Goal: Task Accomplishment & Management: Use online tool/utility

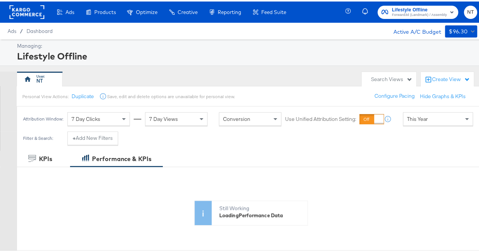
click at [405, 9] on span "Lifestyle Offline" at bounding box center [419, 9] width 55 height 8
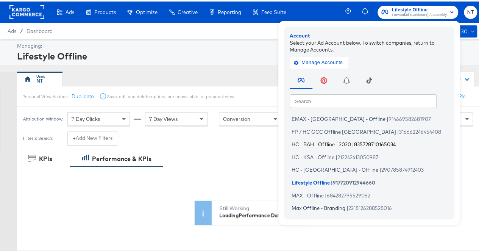
scroll to position [38, 0]
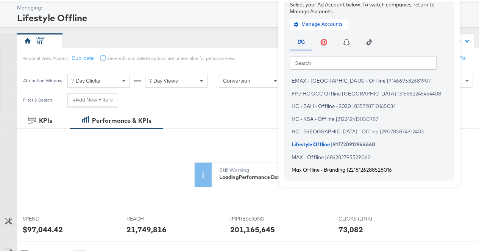
click at [330, 168] on span "Max Offline - Branding" at bounding box center [318, 168] width 54 height 6
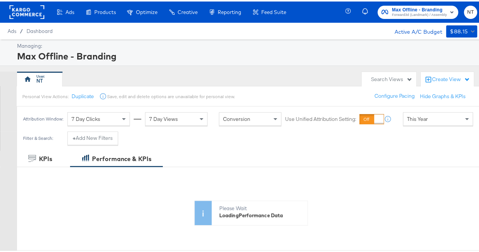
click at [293, 137] on div "Filter & Search: + Add New Filters" at bounding box center [242, 139] width 484 height 19
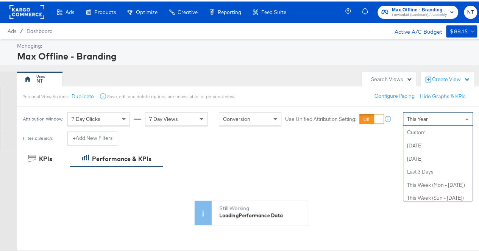
click at [420, 116] on span "This Year" at bounding box center [417, 117] width 21 height 7
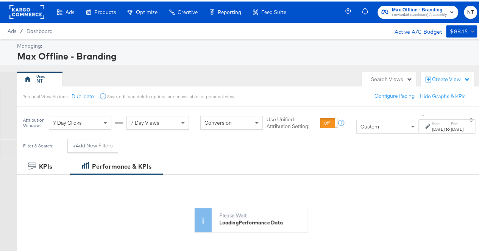
click at [432, 122] on label "Start:" at bounding box center [438, 122] width 12 height 5
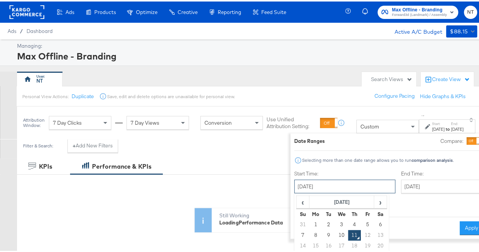
click at [315, 187] on input "[DATE]" at bounding box center [344, 185] width 101 height 14
click at [309, 220] on td "1" at bounding box center [315, 223] width 13 height 11
type input "[DATE]"
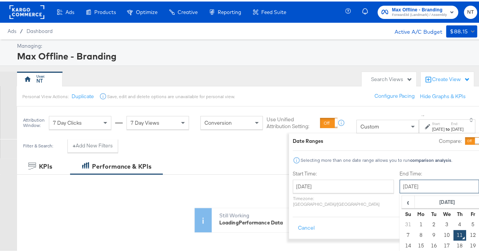
click at [399, 186] on input "[DATE]" at bounding box center [438, 185] width 79 height 14
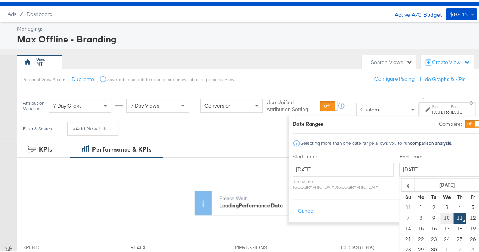
click at [440, 216] on td "10" at bounding box center [446, 216] width 13 height 11
type input "[DATE]"
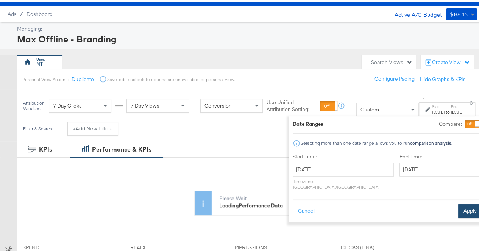
click at [458, 203] on button "Apply" at bounding box center [470, 209] width 24 height 14
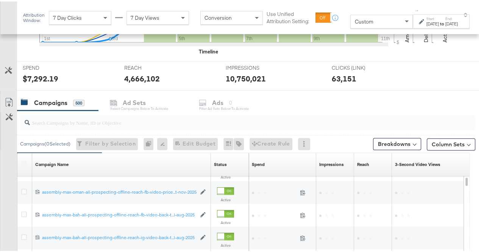
scroll to position [272, 0]
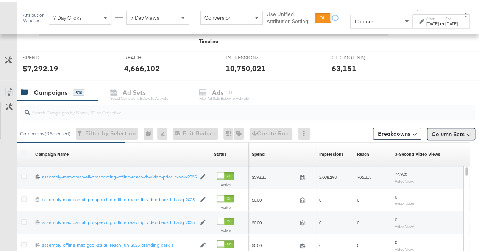
click at [444, 129] on button "Column Sets" at bounding box center [451, 132] width 48 height 12
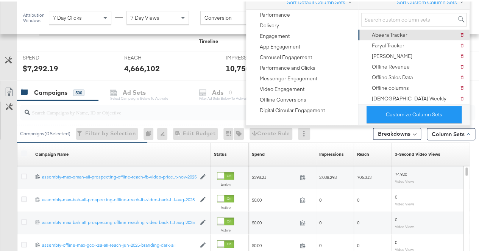
click at [397, 31] on div "Abeera Tracker" at bounding box center [390, 33] width 36 height 7
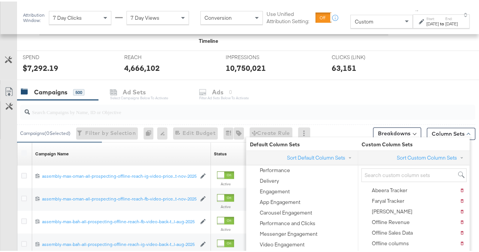
scroll to position [326, 0]
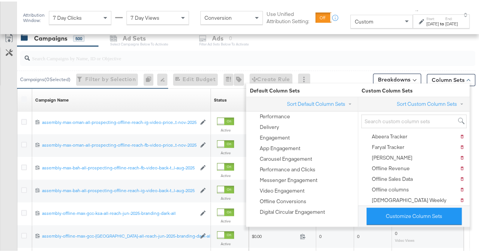
click at [2, 105] on div "Customize KPIs Export as CSV" at bounding box center [8, 163] width 17 height 269
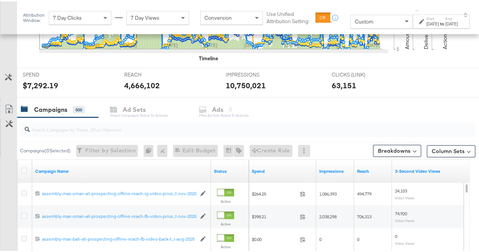
scroll to position [259, 0]
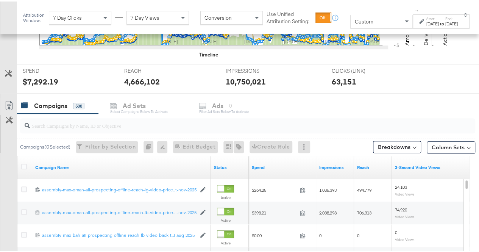
click at [77, 121] on input "search" at bounding box center [232, 121] width 405 height 15
paste input "branding-sep-2025"
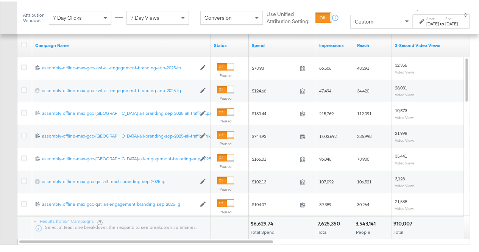
scroll to position [383, 0]
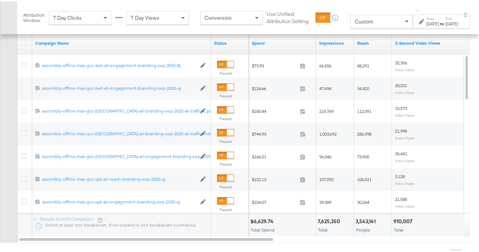
type input "branding-sep-2025"
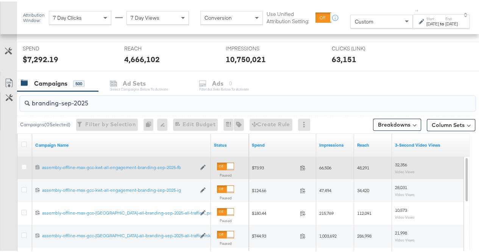
scroll to position [281, 0]
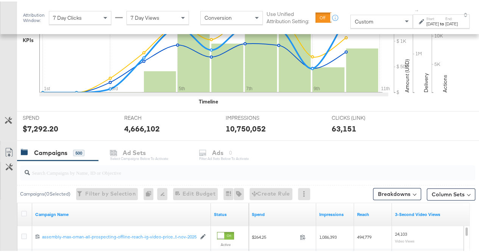
scroll to position [213, 0]
click at [95, 168] on input "search" at bounding box center [232, 167] width 405 height 15
paste input "branding-sep-2025"
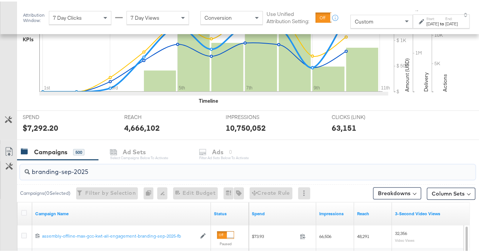
type input "branding-sep-2025"
click at [11, 174] on div "Customize KPIs" at bounding box center [8, 178] width 17 height 38
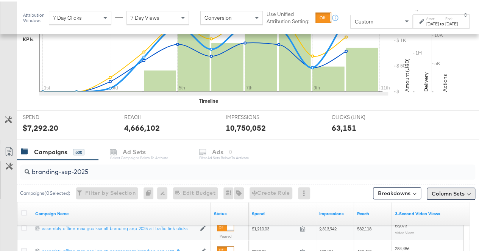
click at [449, 187] on button "Column Sets" at bounding box center [451, 192] width 48 height 12
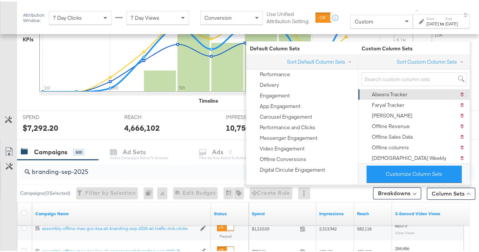
click at [410, 93] on div "Abeera Tracker Delete Abeera Tracker" at bounding box center [413, 92] width 102 height 11
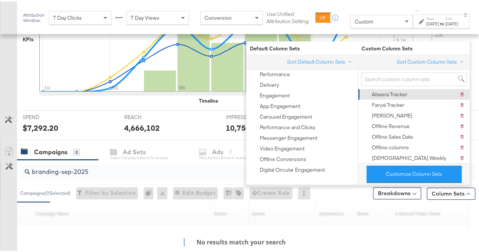
click at [394, 93] on div "Abeera Tracker" at bounding box center [390, 92] width 36 height 7
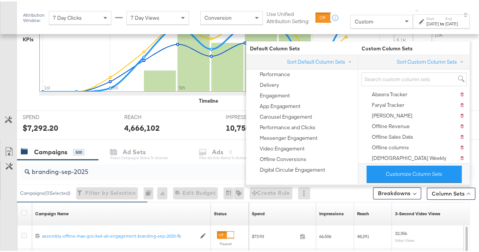
click at [474, 98] on div "Timeline" at bounding box center [250, 99] width 467 height 7
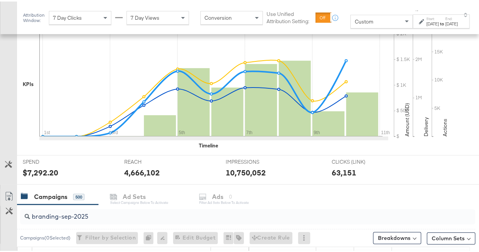
scroll to position [170, 0]
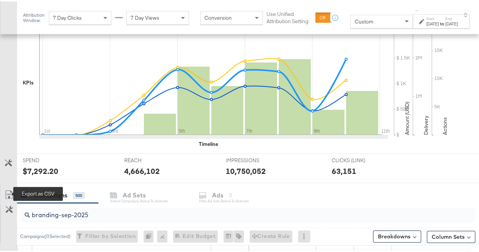
click at [11, 193] on icon at bounding box center [9, 192] width 9 height 9
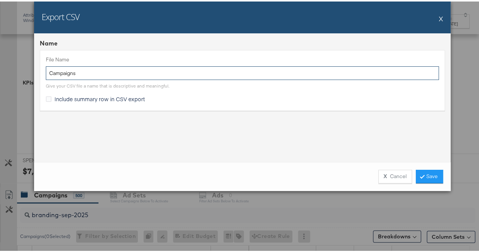
click at [106, 74] on input "Campaigns" at bounding box center [242, 72] width 393 height 14
paste input "branding-sep-2025"
type input "branding-sep-2025"
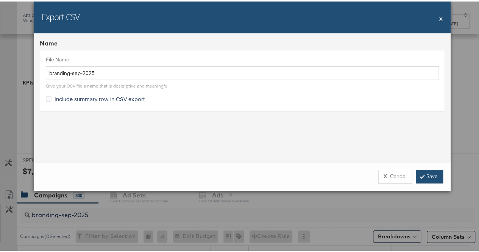
click at [421, 174] on icon at bounding box center [422, 174] width 2 height 5
